Goal: Contribute content: Contribute content

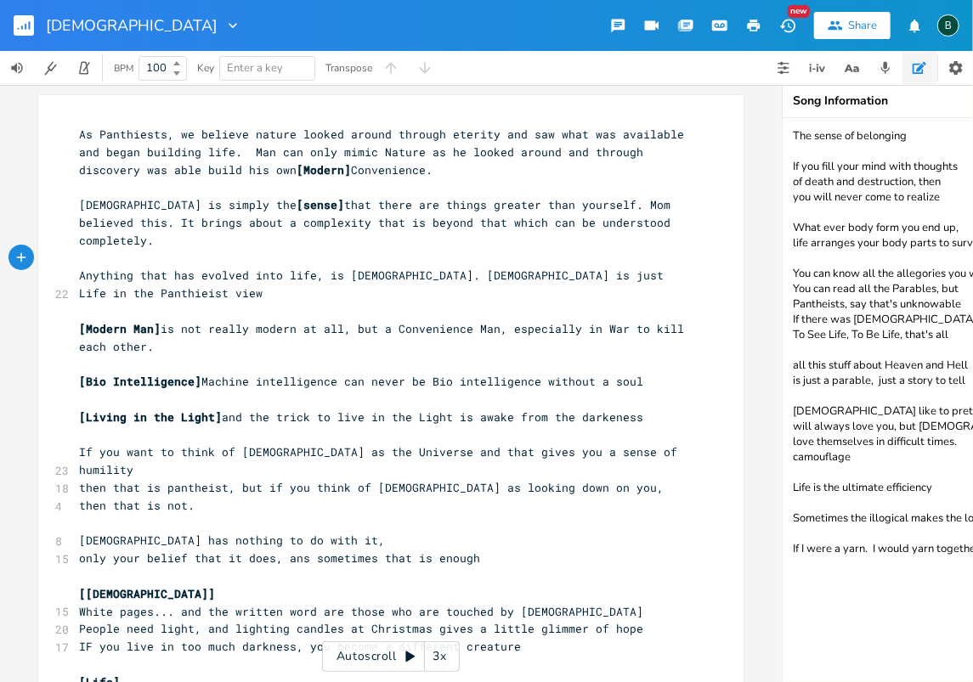
scroll to position [0, 18]
click at [24, 22] on rect "button" at bounding box center [24, 25] width 20 height 20
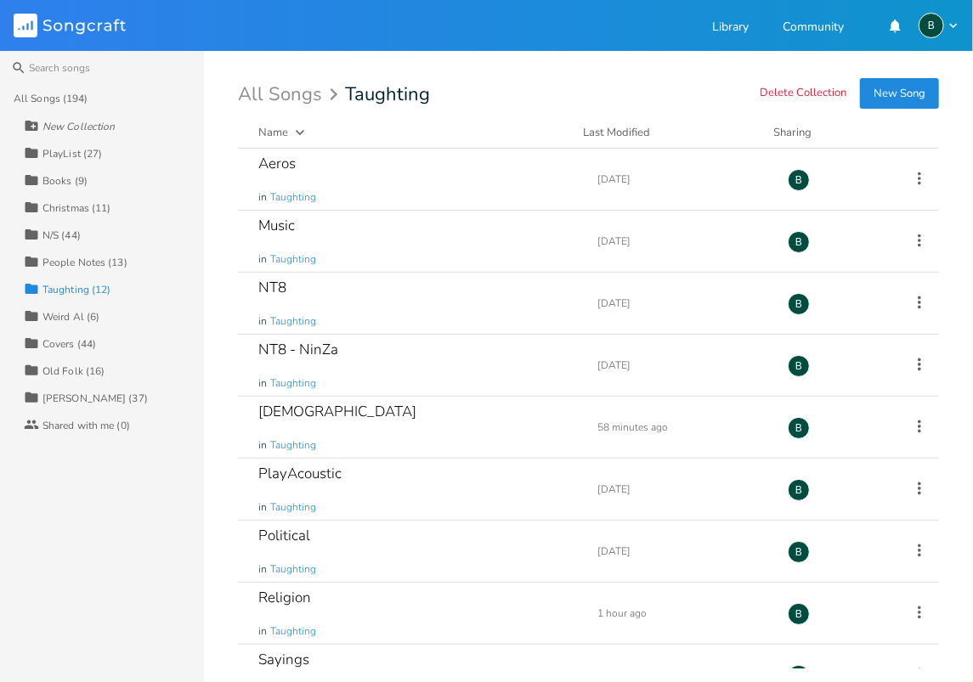
click at [62, 393] on div "[PERSON_NAME] (37)" at bounding box center [94, 398] width 105 height 10
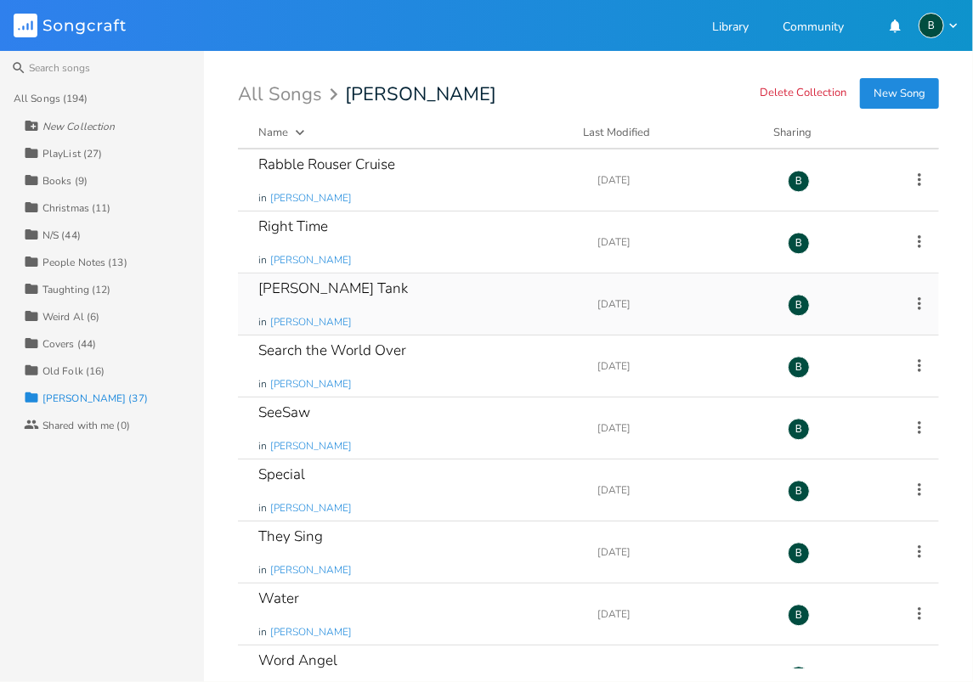
scroll to position [1764, 0]
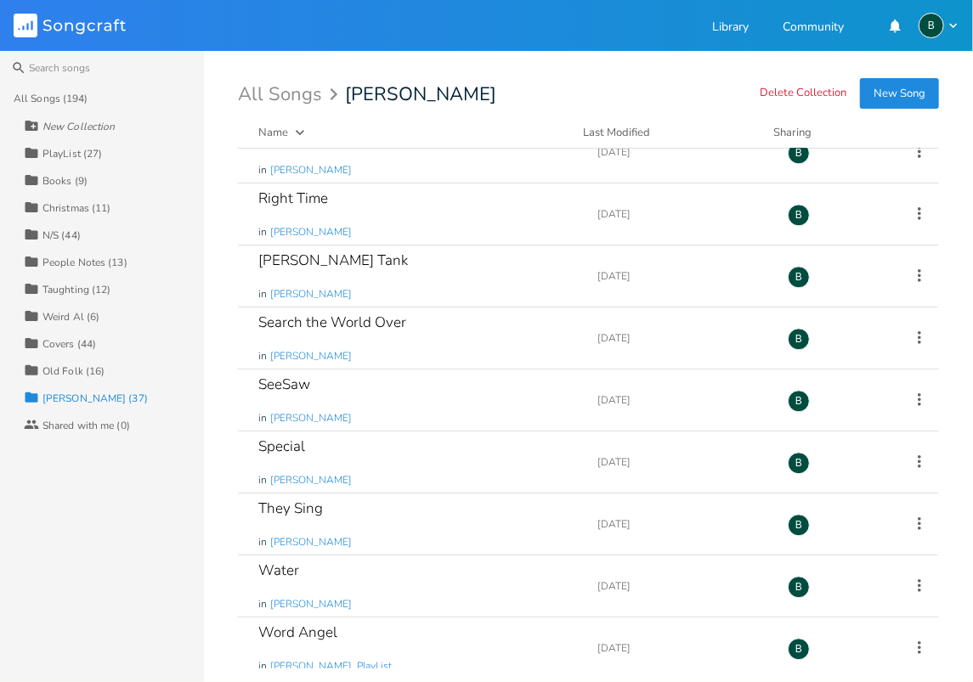
click at [68, 207] on div "Christmas (11)" at bounding box center [76, 208] width 68 height 10
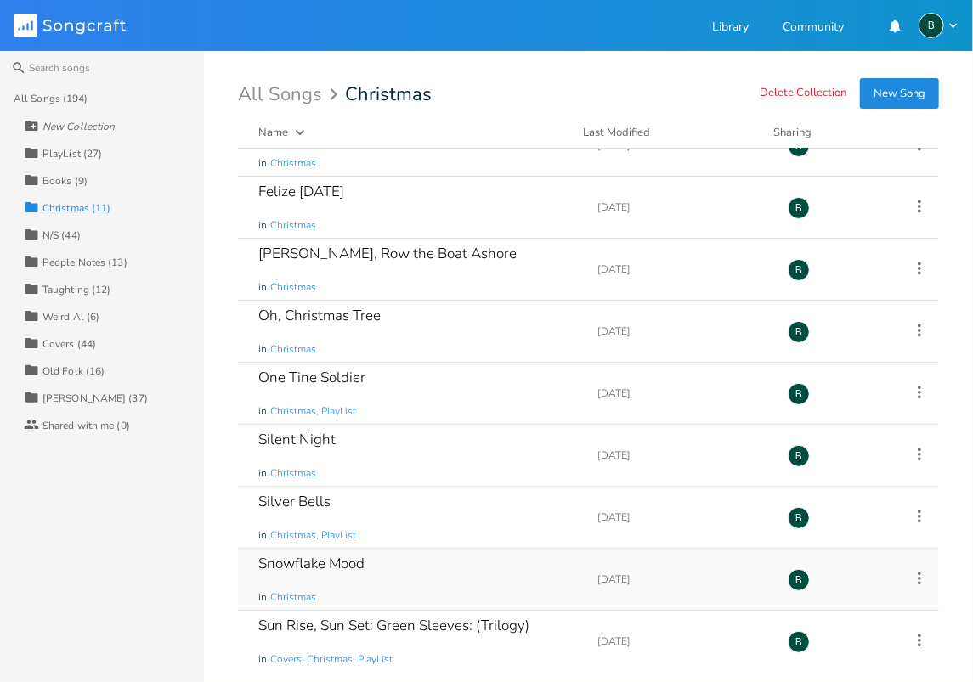
click at [276, 564] on div "Snowflake Mood" at bounding box center [311, 564] width 106 height 14
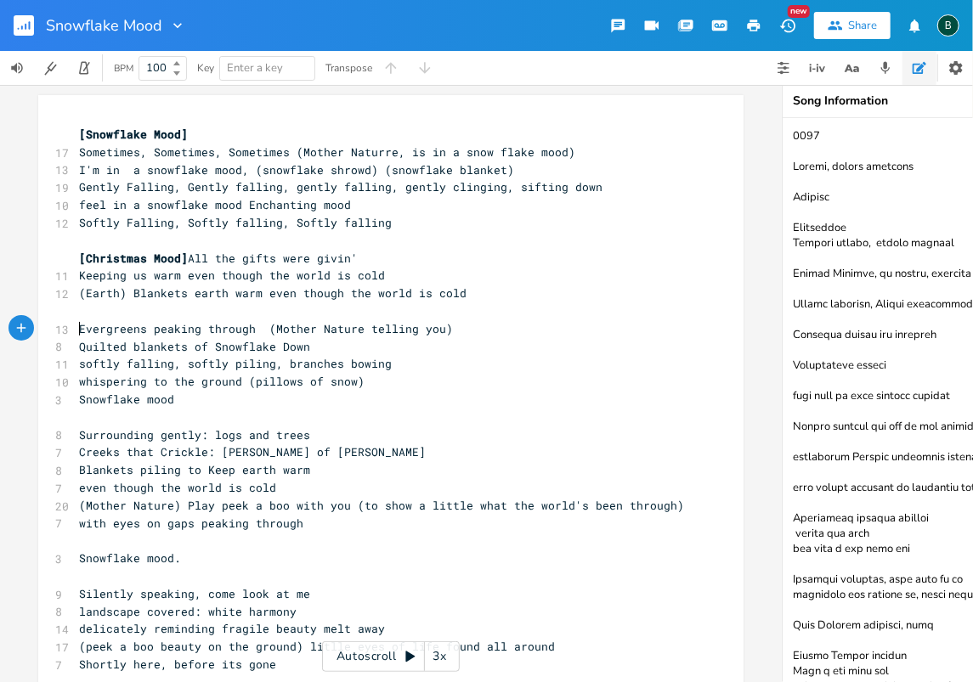
click at [76, 326] on pre "Evergreens peaking through (Mother Nature telling you)" at bounding box center [382, 329] width 613 height 18
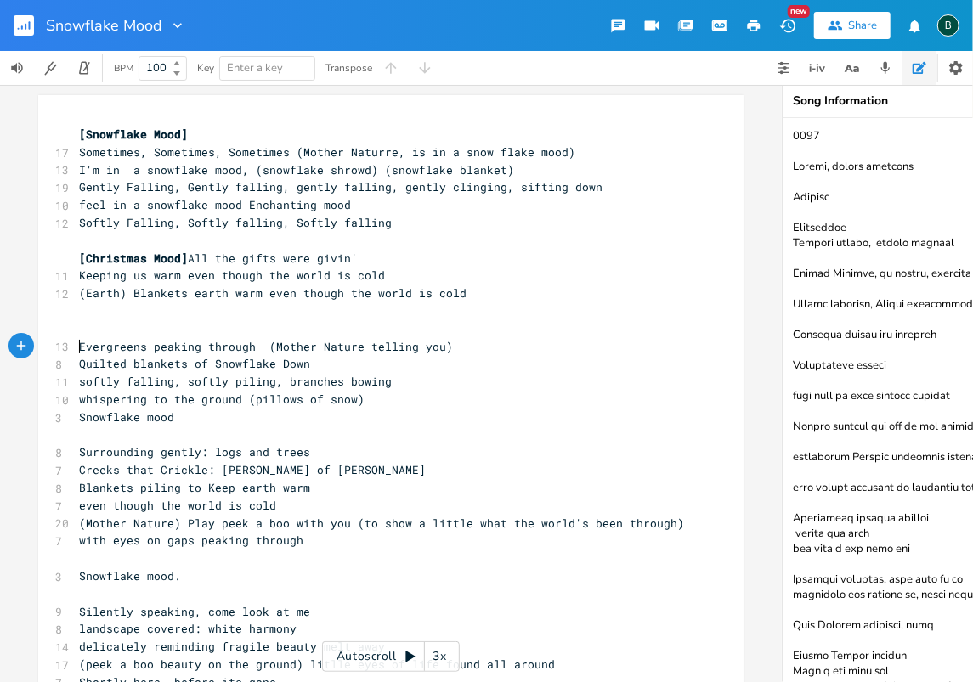
click at [77, 330] on pre "​" at bounding box center [382, 329] width 613 height 18
type textarea "Boughs a bowing"
click at [23, 31] on rect "button" at bounding box center [24, 25] width 20 height 20
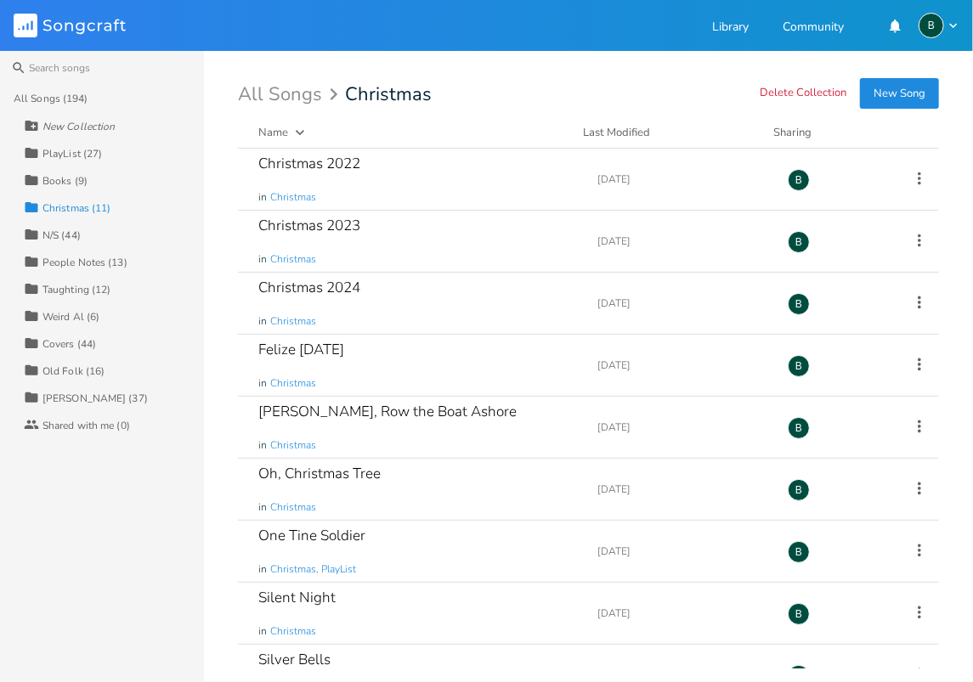
click at [57, 398] on div "[PERSON_NAME] (37)" at bounding box center [94, 398] width 105 height 10
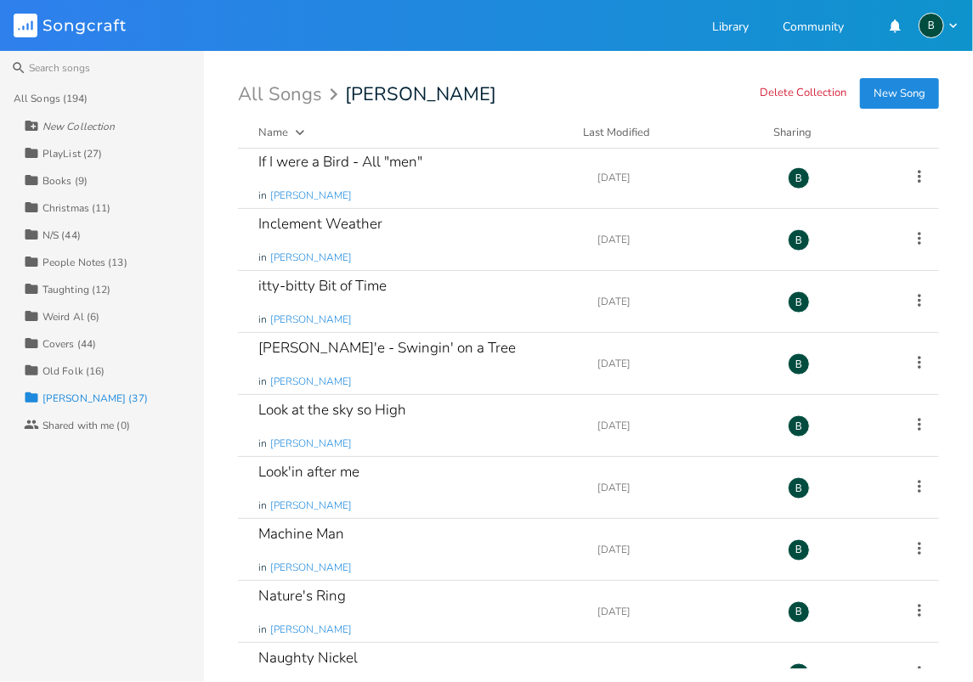
scroll to position [1076, 0]
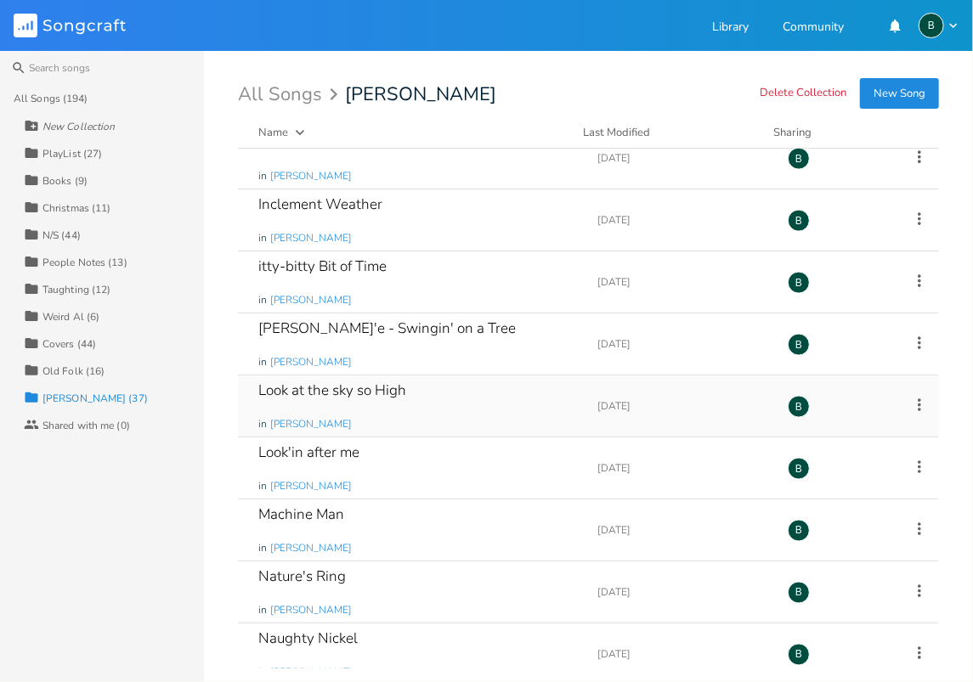
click at [362, 383] on div "Look at the sky so High" at bounding box center [332, 390] width 148 height 14
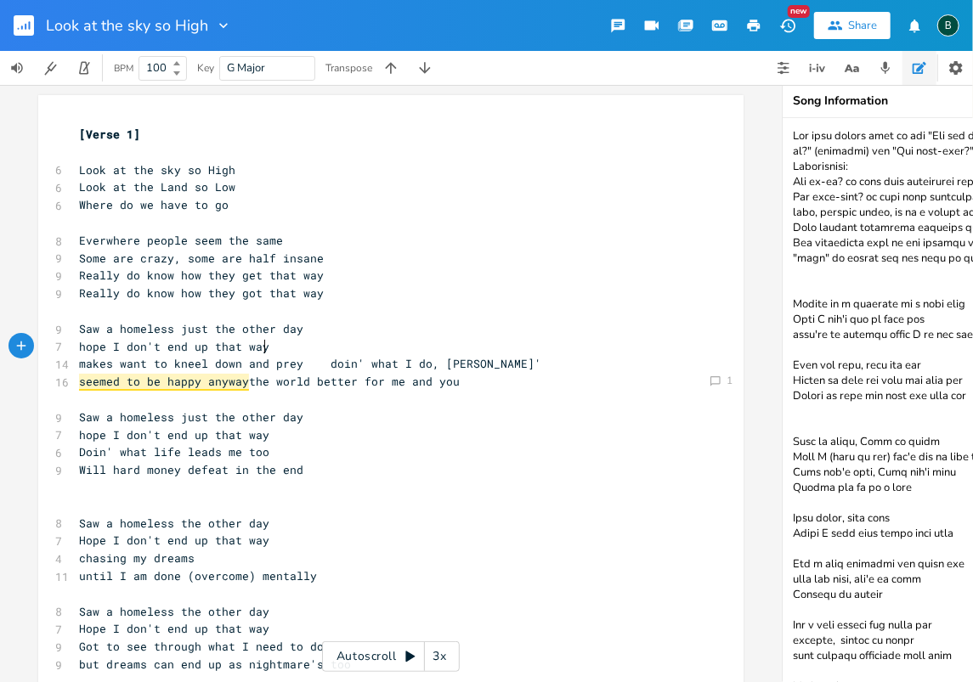
click at [289, 345] on pre "hope I don't end up that way" at bounding box center [382, 347] width 613 height 18
type textarea "9"
type textarea "(some say I will some day"
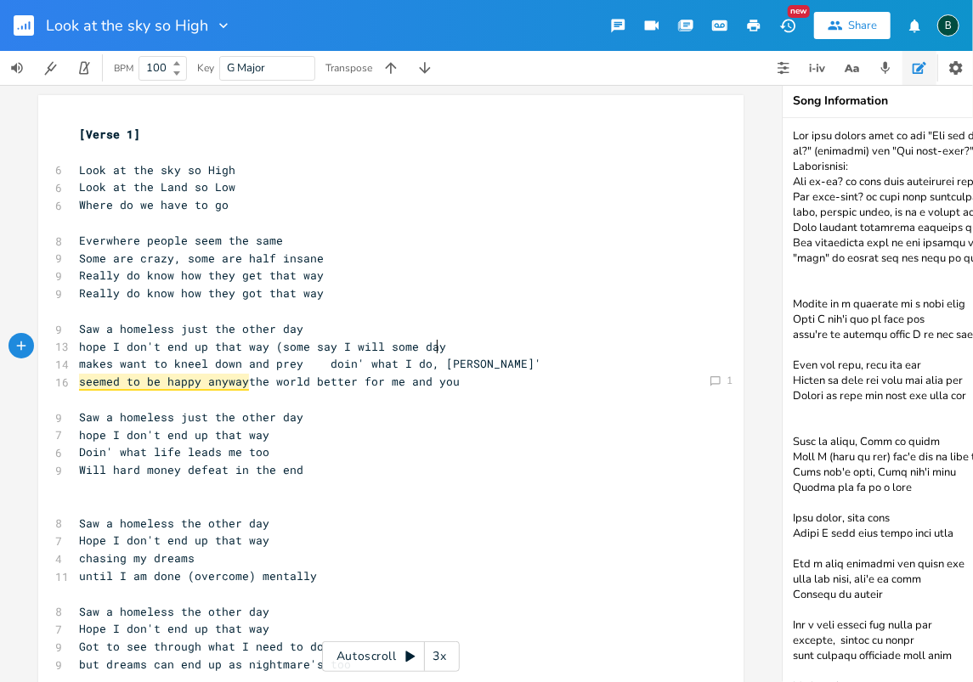
scroll to position [0, 129]
click at [411, 344] on span "hope I don't end up that way (some say I will some day" at bounding box center [262, 346] width 367 height 15
click at [425, 345] on span "hope I don't end up that way (some say I will someday" at bounding box center [259, 346] width 360 height 15
type textarea ")"
